Goal: Obtain resource: Download file/media

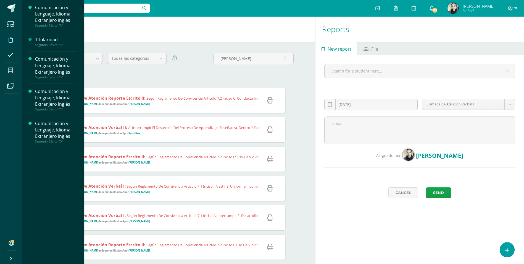
scroll to position [28, 0]
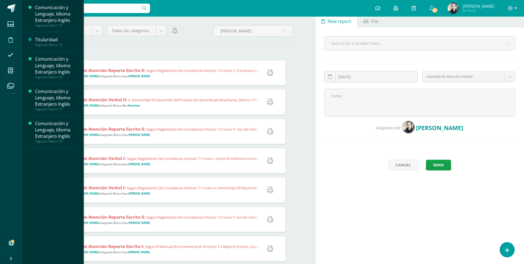
click at [53, 74] on div "Comunicación y Lenguaje, Idioma Extranjero Inglés" at bounding box center [56, 65] width 42 height 19
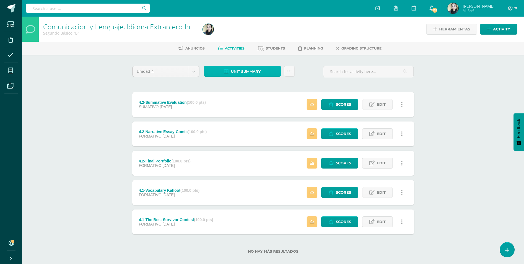
click at [241, 71] on span "Unit summary" at bounding box center [246, 71] width 30 height 10
click at [236, 35] on link "Download as HTML" at bounding box center [242, 35] width 53 height 9
